Goal: Task Accomplishment & Management: Use online tool/utility

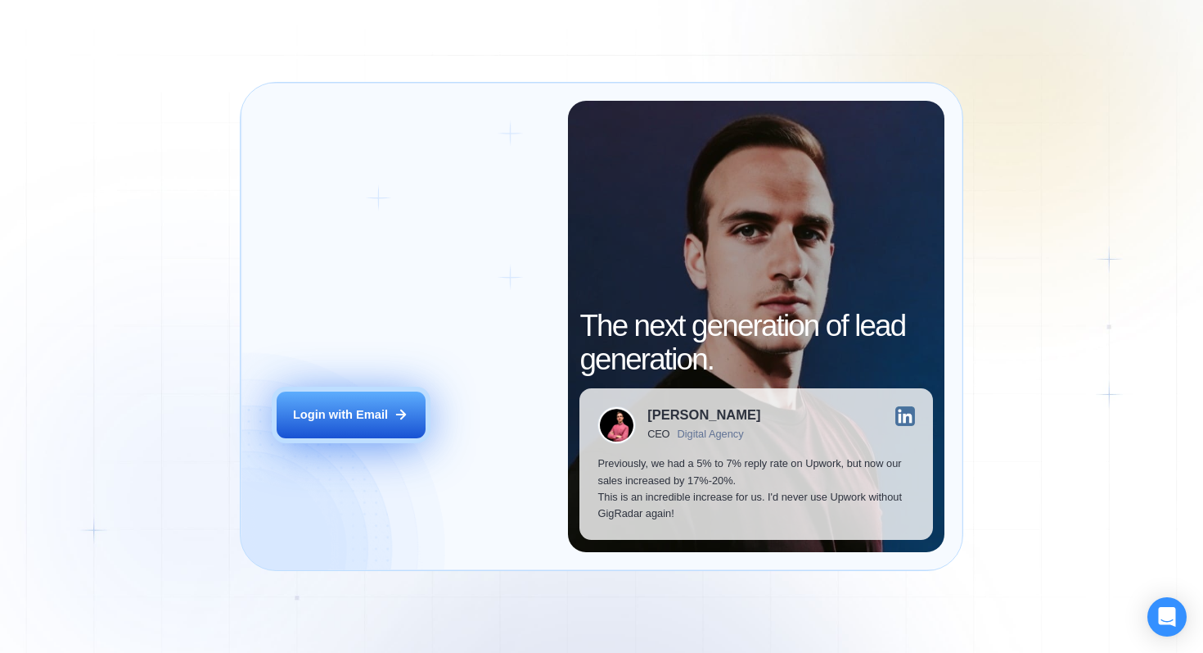
click at [323, 413] on div "Login with Email" at bounding box center [340, 414] width 95 height 16
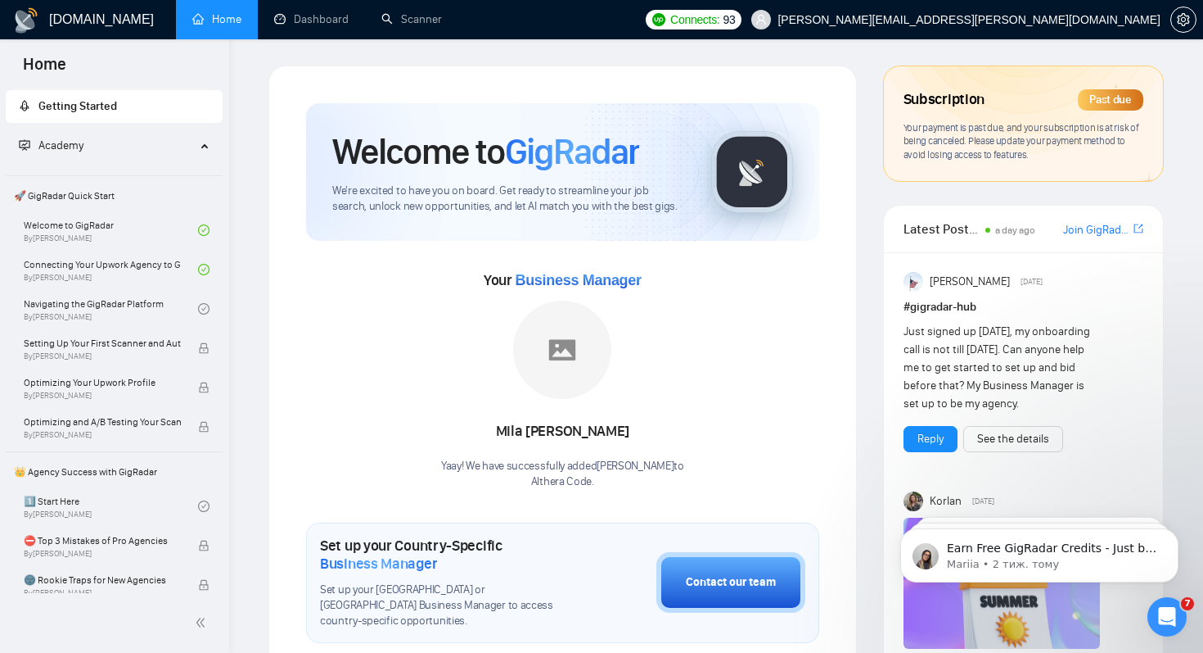
click at [1131, 103] on div "Past due" at bounding box center [1110, 99] width 65 height 21
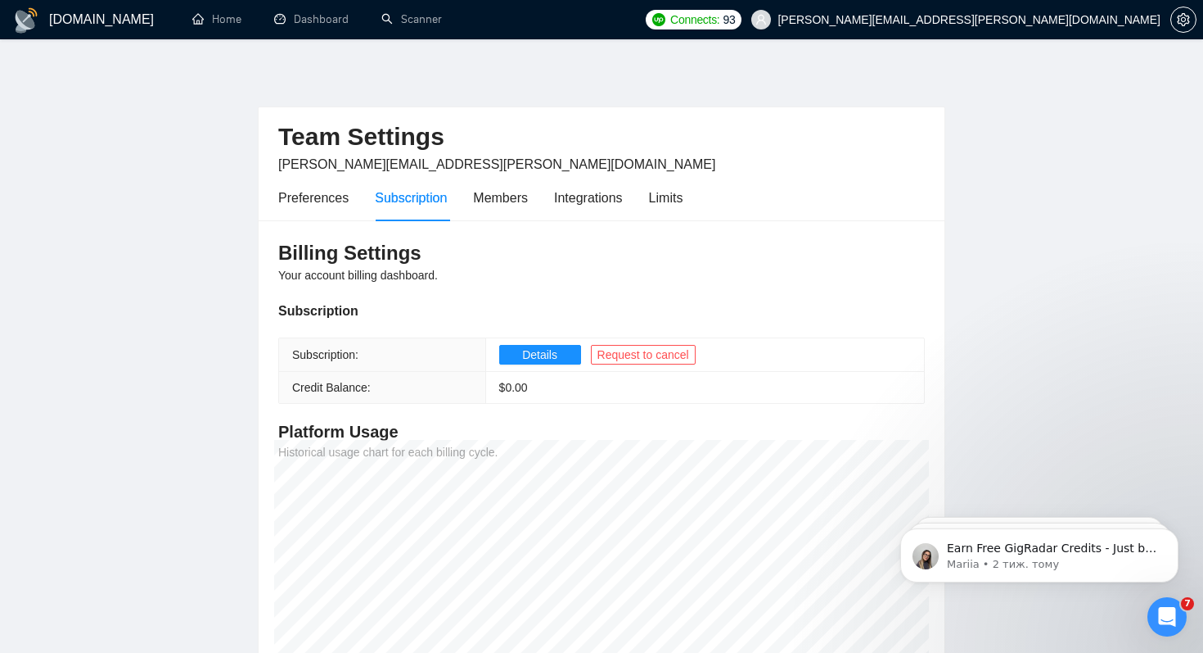
click at [73, 19] on h1 "[DOMAIN_NAME]" at bounding box center [101, 19] width 105 height 39
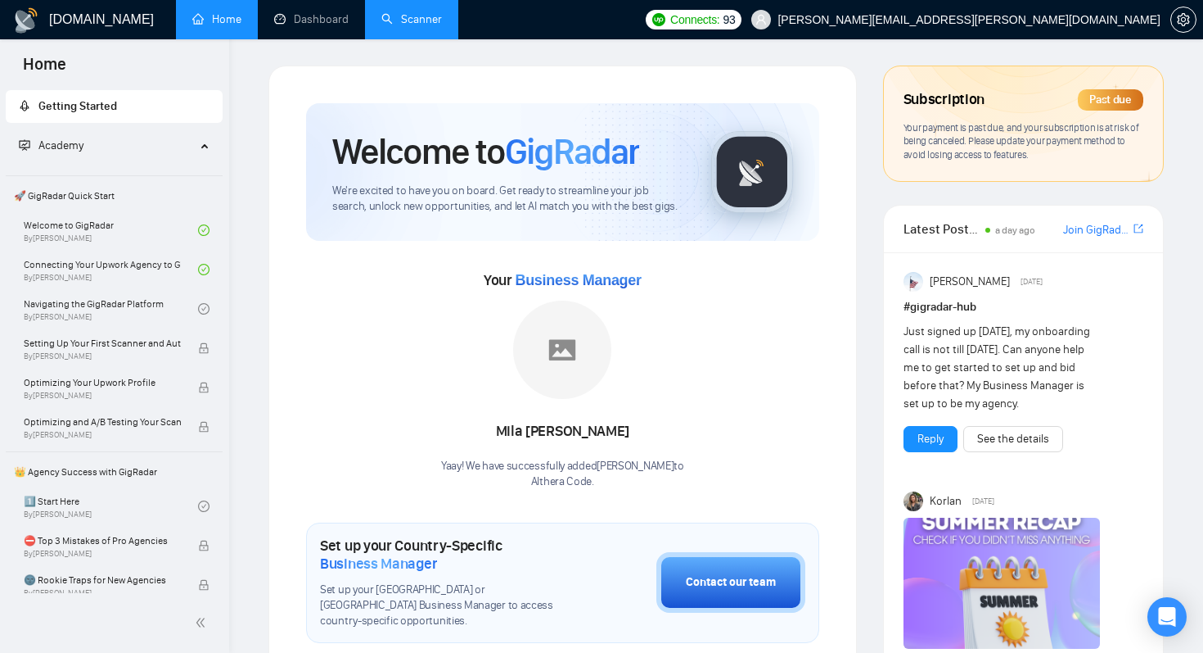
click at [420, 12] on link "Scanner" at bounding box center [412, 19] width 61 height 14
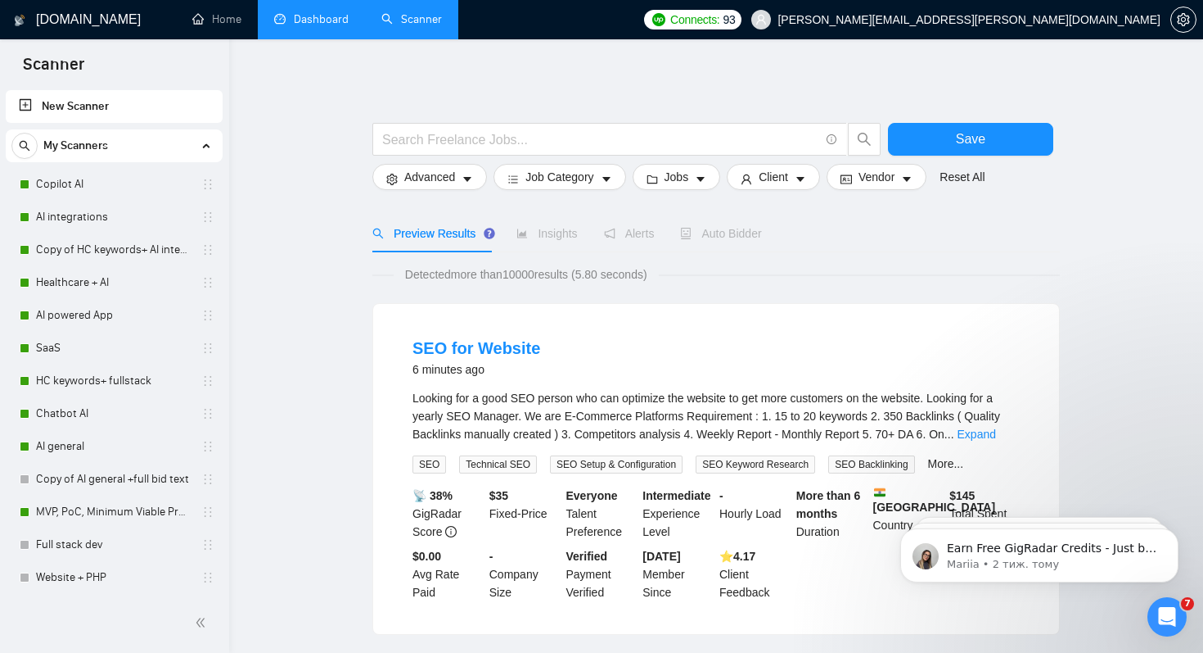
click at [314, 21] on link "Dashboard" at bounding box center [311, 19] width 75 height 14
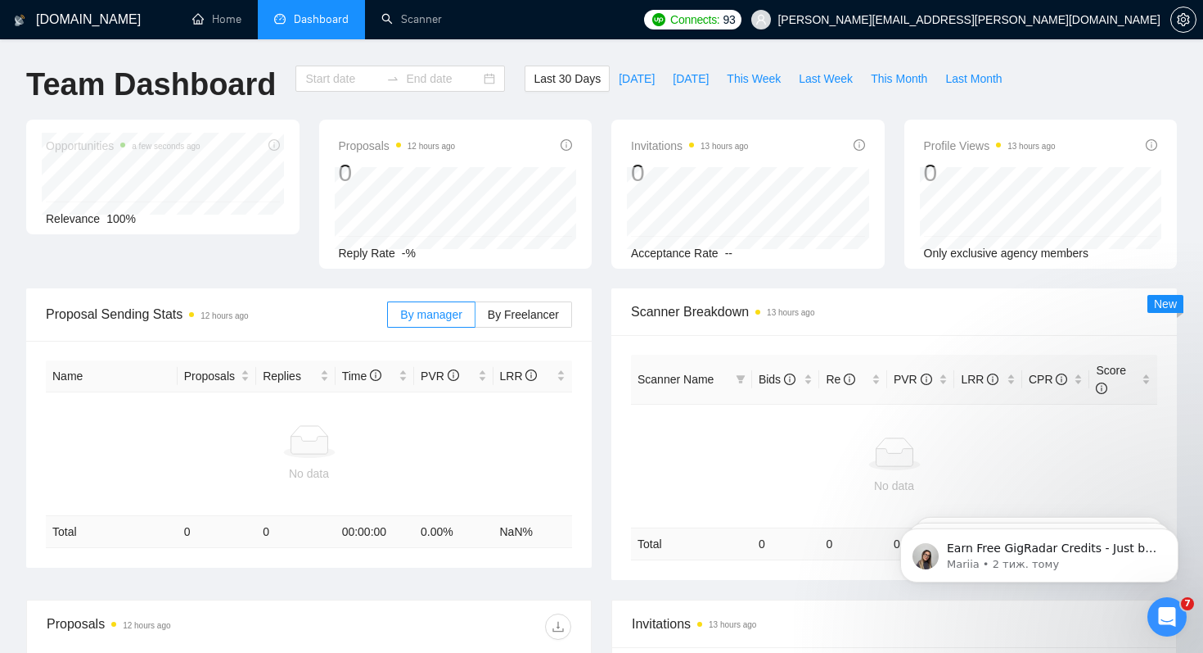
type input "[DATE]"
